Goal: Information Seeking & Learning: Learn about a topic

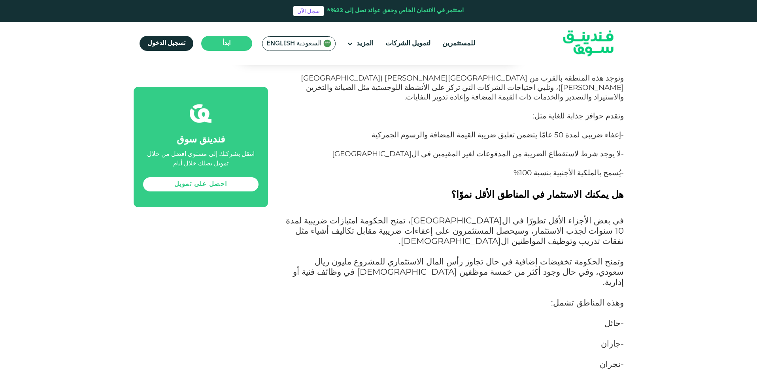
scroll to position [1422, 0]
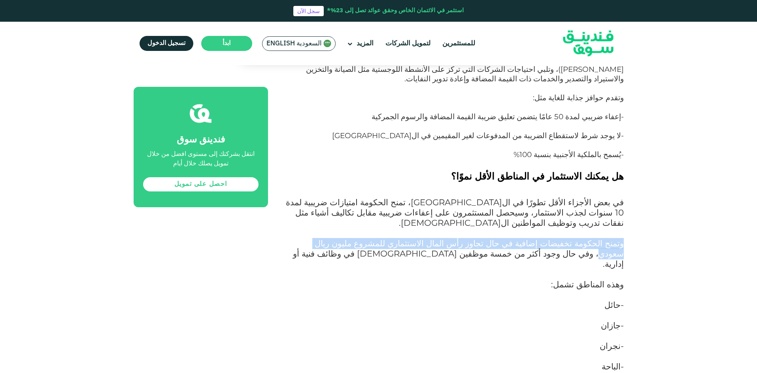
drag, startPoint x: 626, startPoint y: 157, endPoint x: 354, endPoint y: 159, distance: 271.9
click at [354, 238] on span "وتمنح الحكومة تخفيضات إضافية في حال تجاوز رأس المال الاستثماري للمشروع مليون ري…" at bounding box center [458, 253] width 331 height 31
drag, startPoint x: 354, startPoint y: 159, endPoint x: 629, endPoint y: 156, distance: 275.0
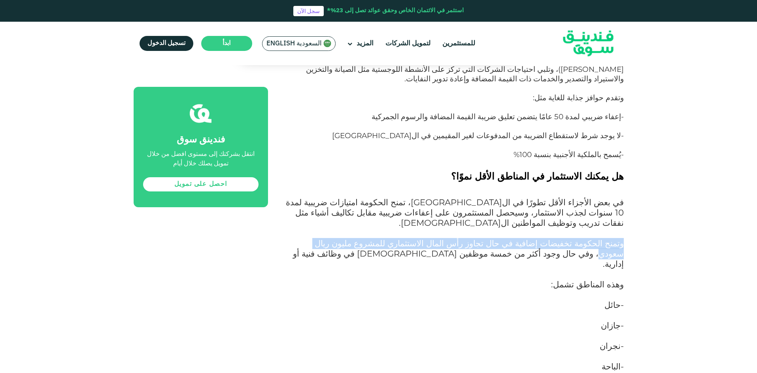
drag, startPoint x: 629, startPoint y: 156, endPoint x: 358, endPoint y: 160, distance: 271.9
click at [354, 238] on span "وتمنح الحكومة تخفيضات إضافية في حال تجاوز رأس المال الاستثماري للمشروع مليون ري…" at bounding box center [458, 253] width 331 height 31
drag, startPoint x: 356, startPoint y: 159, endPoint x: 625, endPoint y: 154, distance: 269.1
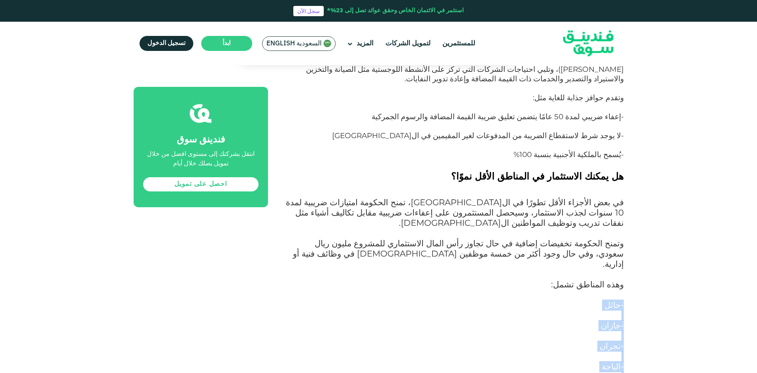
drag, startPoint x: 633, startPoint y: 206, endPoint x: 564, endPoint y: 311, distance: 125.0
copy div "- حائل - جازان - نجران - الباحة - الجوف - الحدود الشمالية"
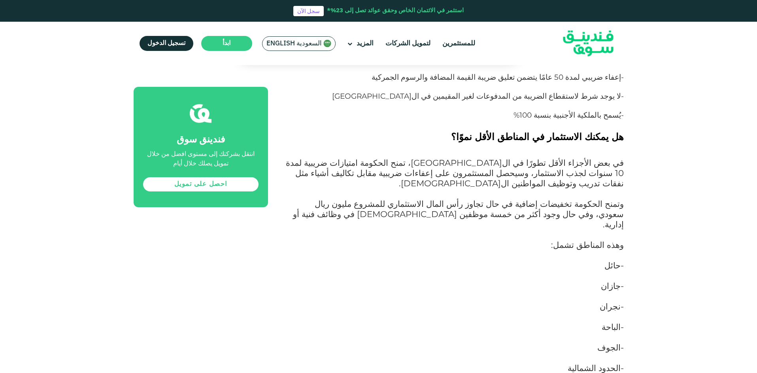
scroll to position [1739, 0]
